Goal: Task Accomplishment & Management: Use online tool/utility

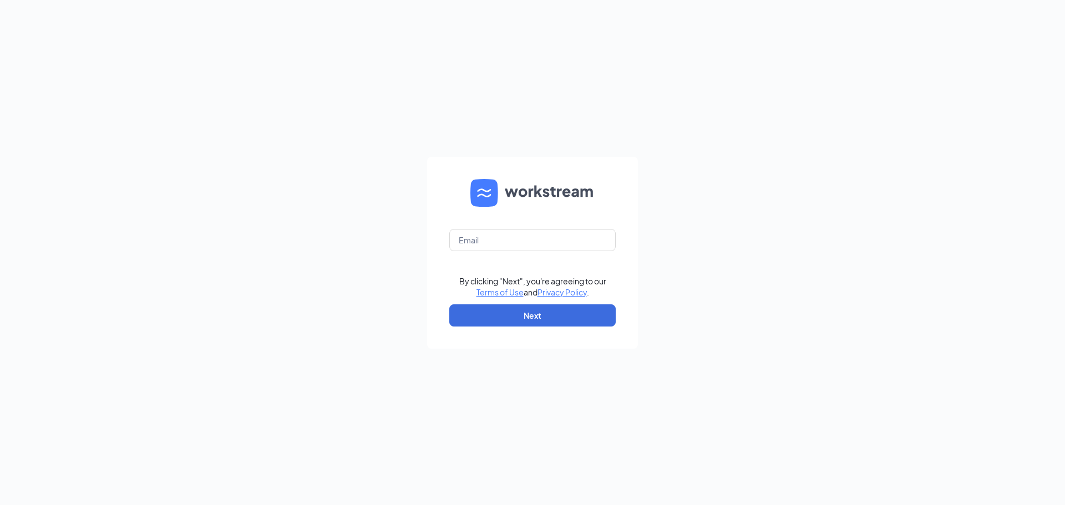
click at [505, 256] on form "By clicking "Next", you're agreeing to our Terms of Use and Privacy Policy . Ne…" at bounding box center [532, 253] width 211 height 192
click at [500, 250] on input "text" at bounding box center [532, 240] width 166 height 22
type input "lauracschorn@gmail.com"
click at [506, 305] on button "Next" at bounding box center [532, 315] width 166 height 22
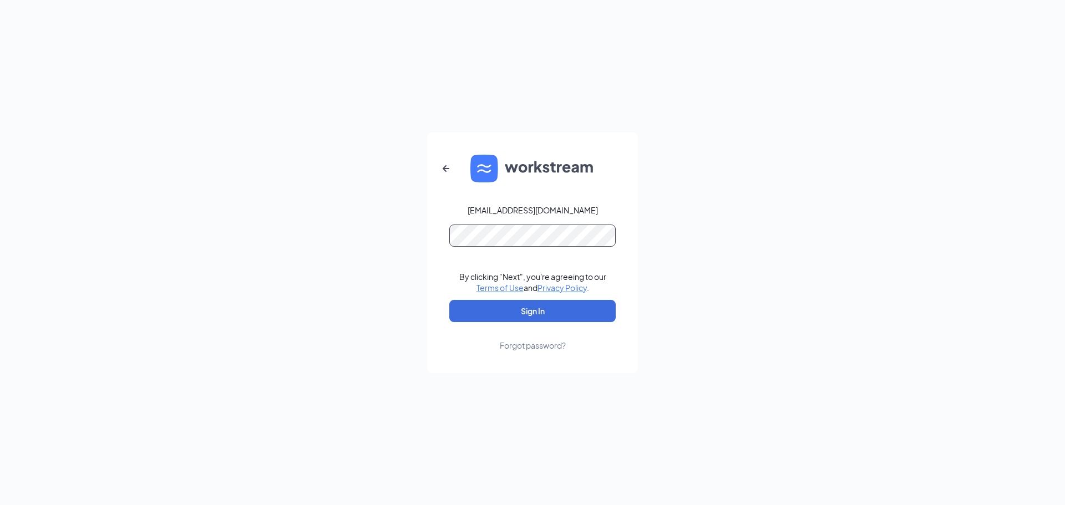
click at [449, 300] on button "Sign In" at bounding box center [532, 311] width 166 height 22
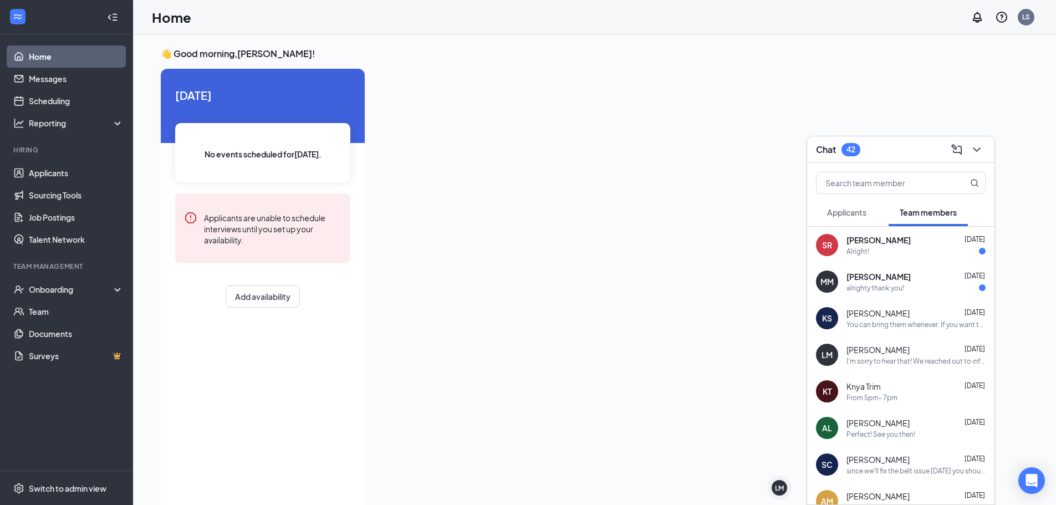
click at [907, 142] on div "Chat 42" at bounding box center [901, 149] width 170 height 17
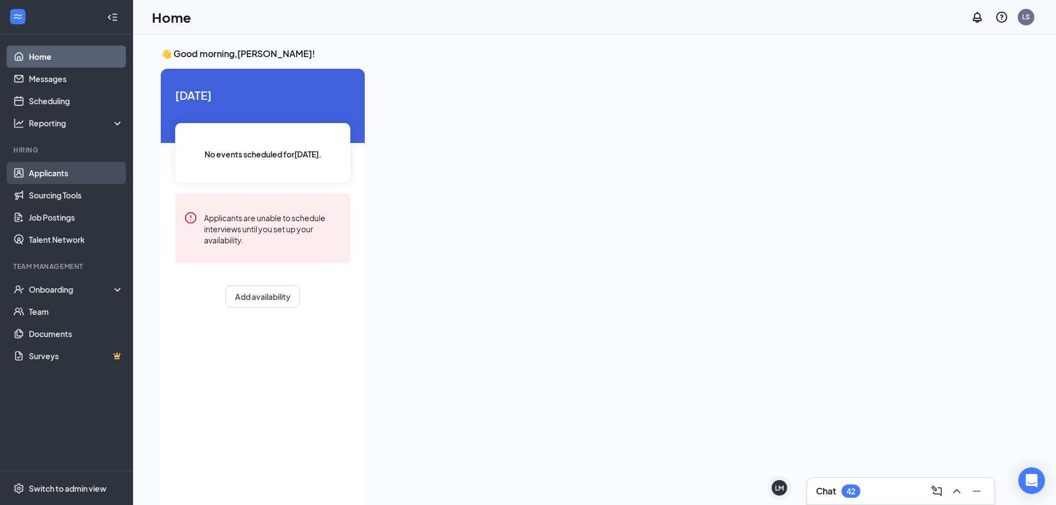
click at [53, 173] on link "Applicants" at bounding box center [76, 173] width 95 height 22
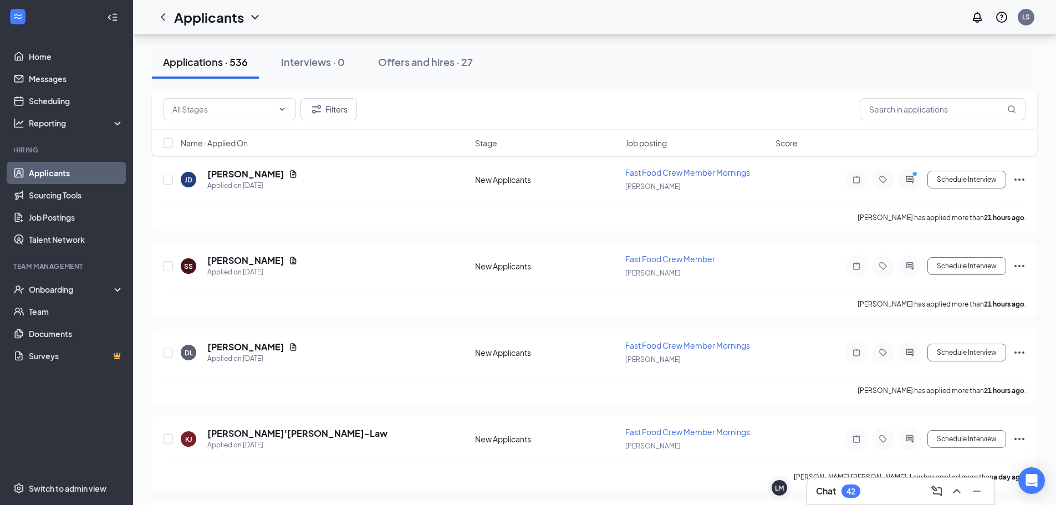
scroll to position [1941, 0]
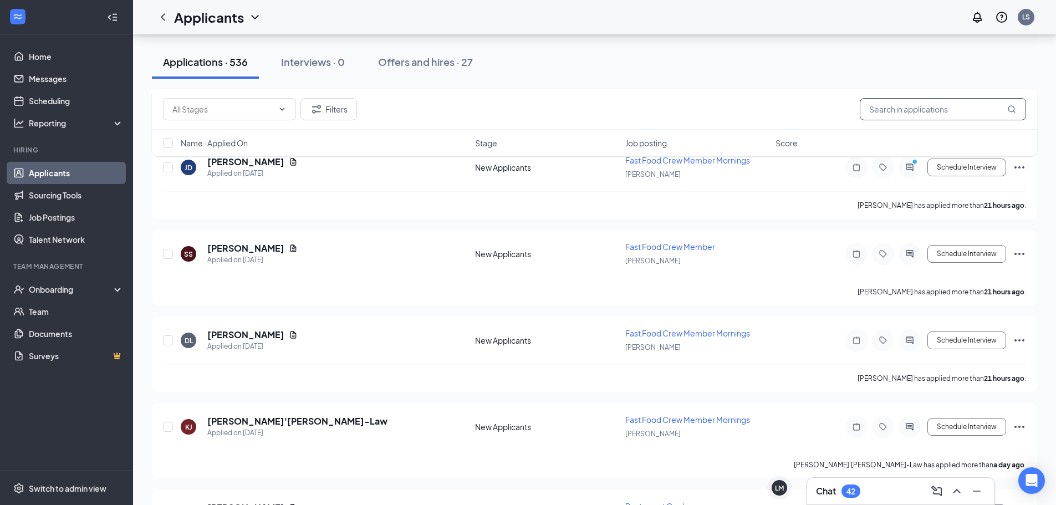
click at [922, 105] on input "text" at bounding box center [943, 109] width 166 height 22
type input "[PERSON_NAME]"
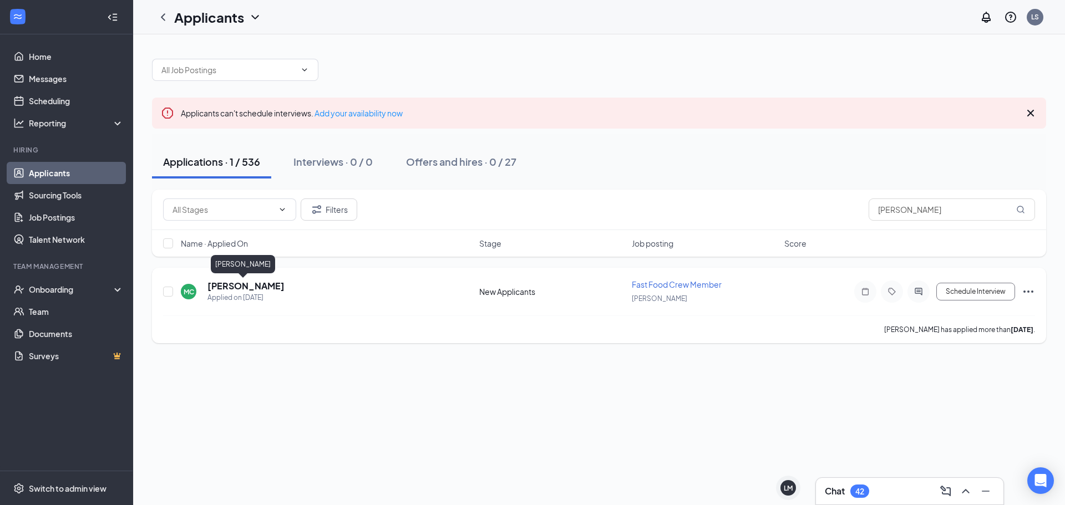
click at [221, 287] on h5 "[PERSON_NAME]" at bounding box center [245, 286] width 77 height 12
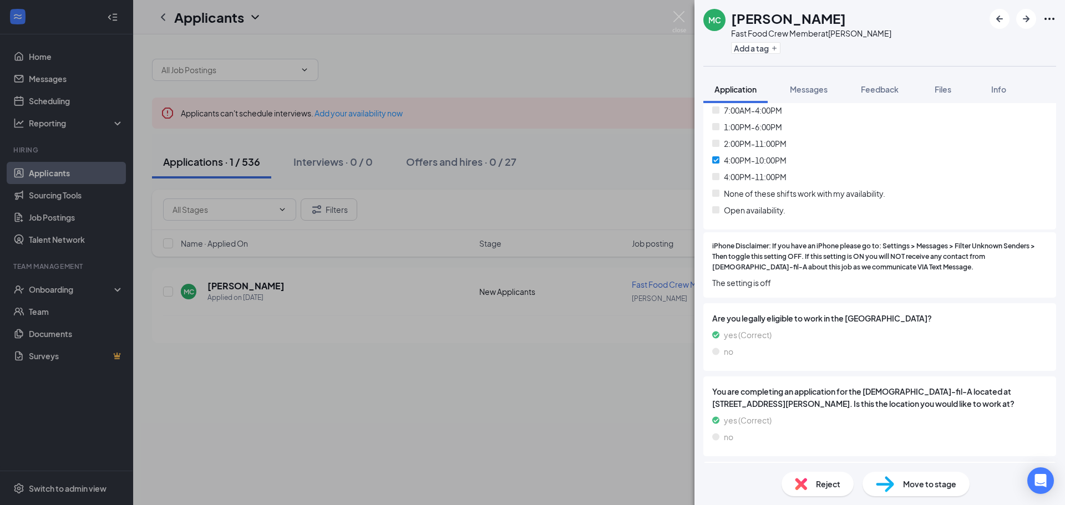
scroll to position [767, 0]
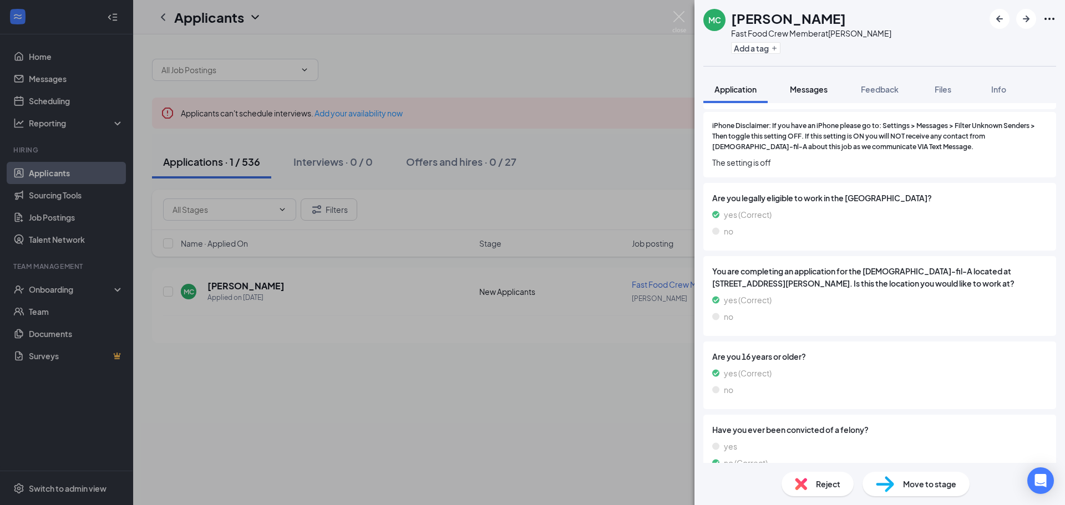
click at [800, 88] on span "Messages" at bounding box center [809, 89] width 38 height 10
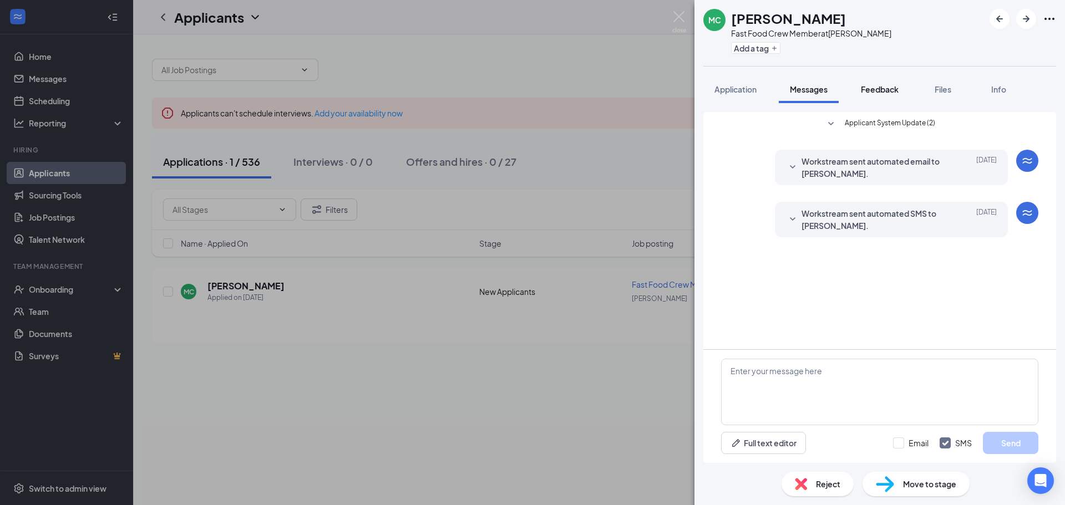
click at [879, 92] on span "Feedback" at bounding box center [880, 89] width 38 height 10
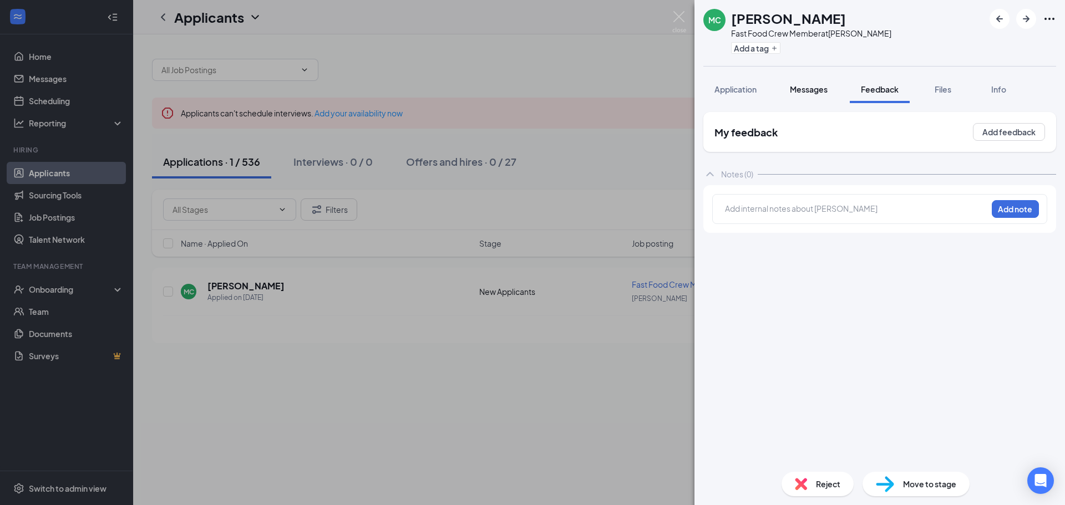
click at [789, 91] on button "Messages" at bounding box center [809, 89] width 60 height 28
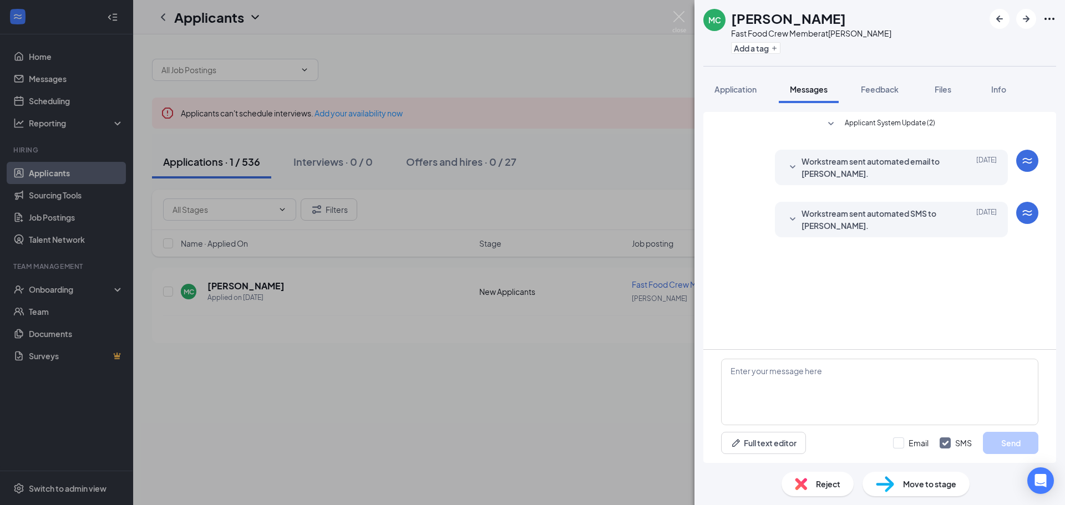
click at [634, 99] on div "MC [PERSON_NAME] Fast Food Crew Member at [PERSON_NAME] Add a tag Application M…" at bounding box center [532, 252] width 1065 height 505
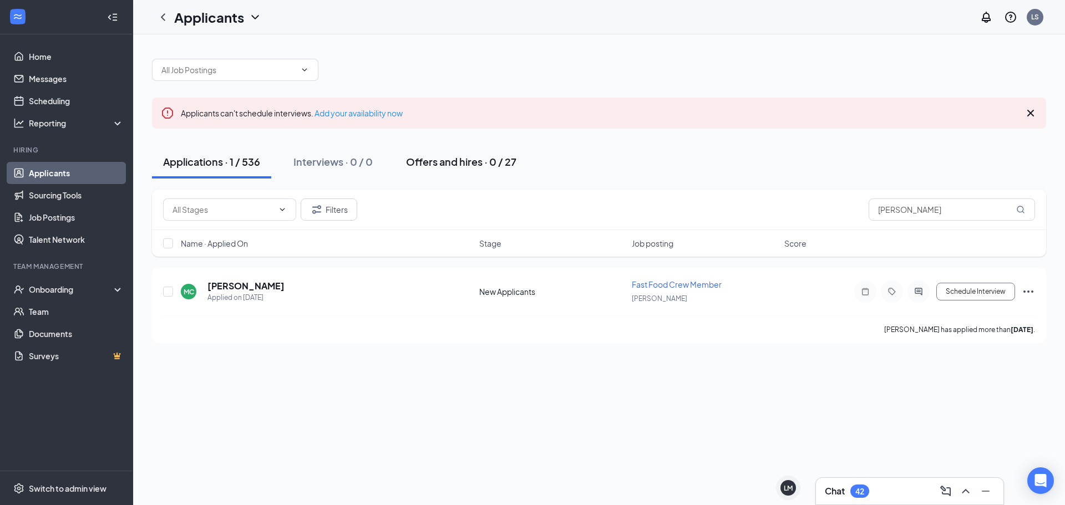
click at [403, 156] on button "Offers and hires · 0 / 27" at bounding box center [461, 161] width 133 height 33
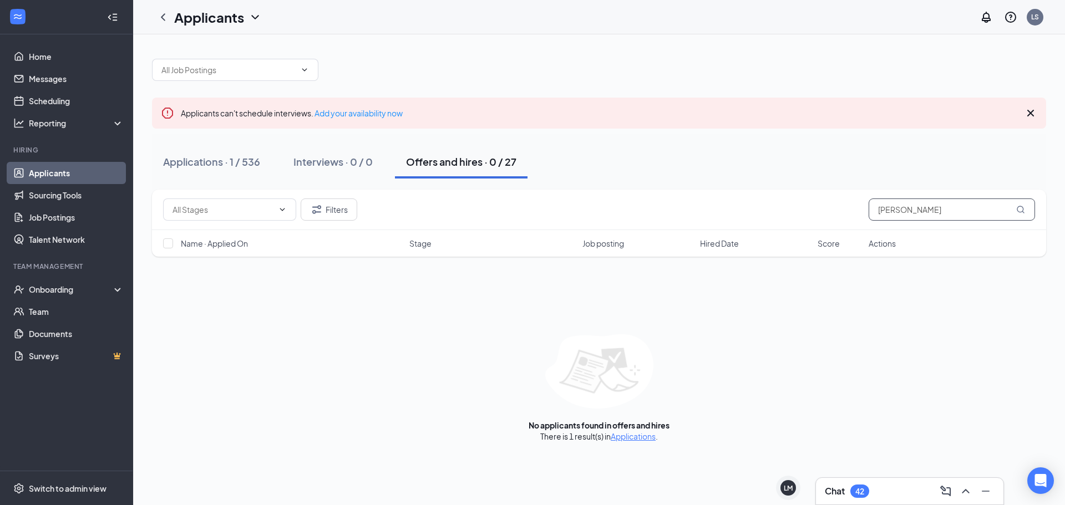
click at [963, 208] on input "[PERSON_NAME]" at bounding box center [951, 210] width 166 height 22
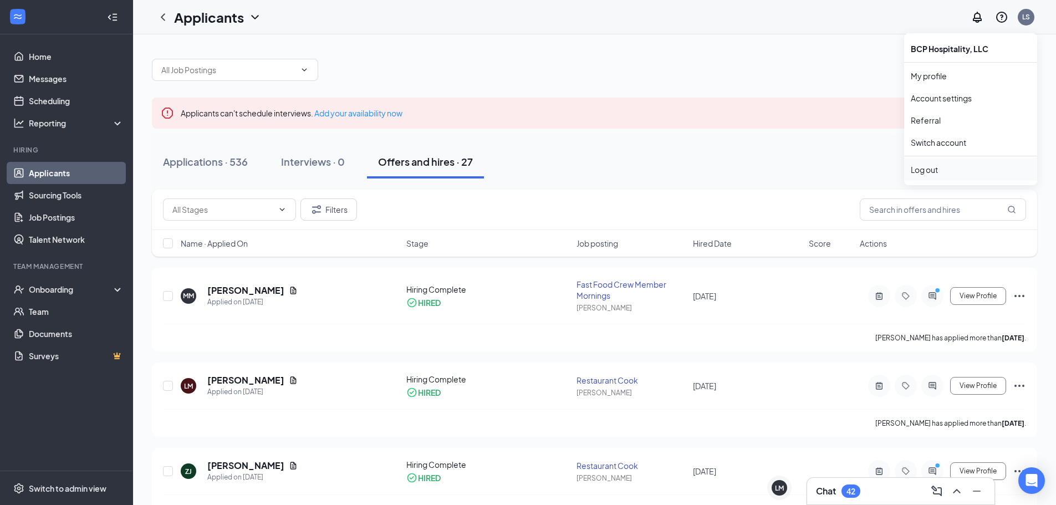
click at [934, 170] on div "Log out" at bounding box center [971, 169] width 120 height 11
